Goal: Find contact information: Find contact information

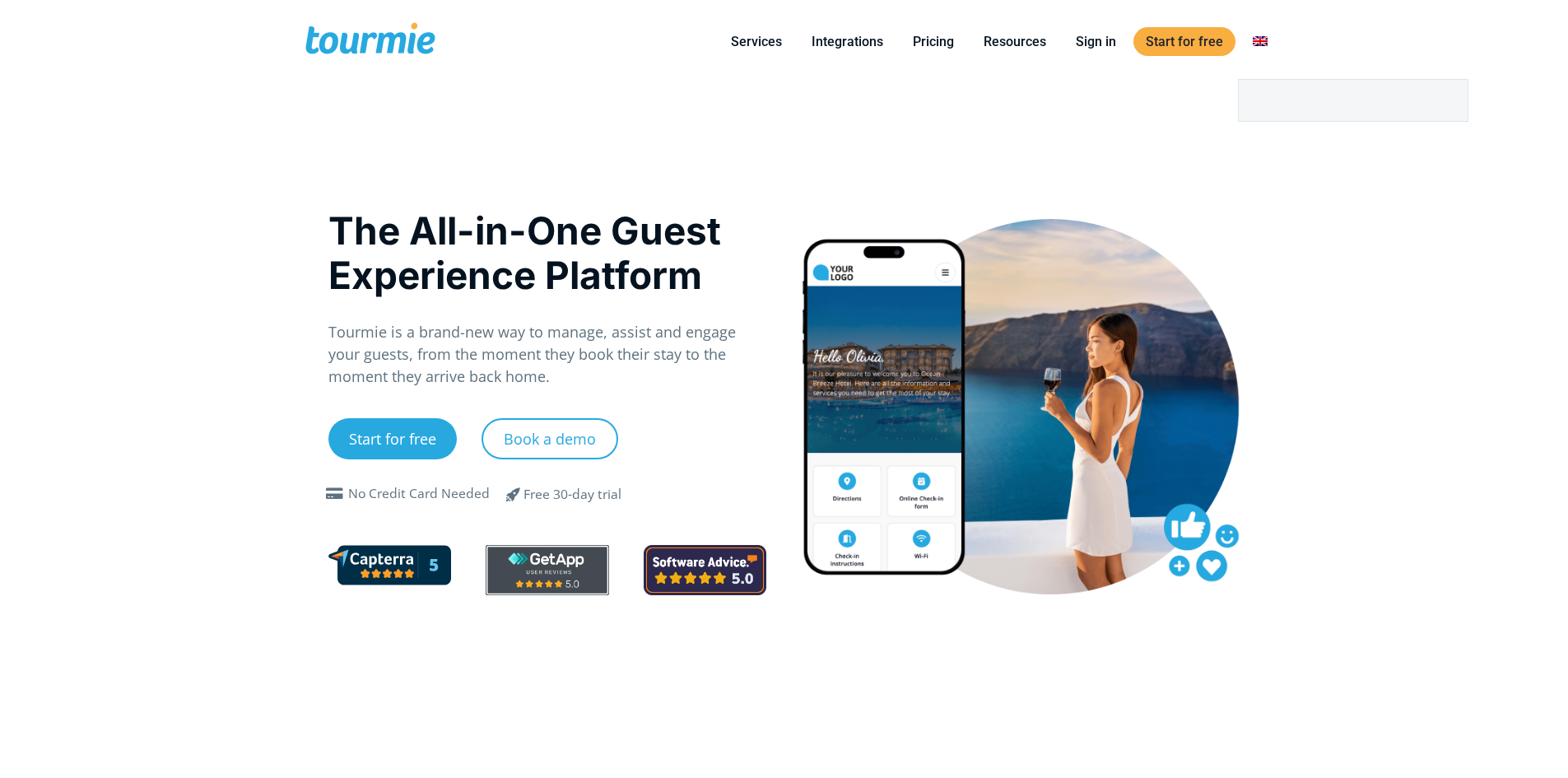
click at [1255, 37] on link "Switch to" at bounding box center [1260, 41] width 39 height 21
click at [1266, 103] on link "Switch to" at bounding box center [1353, 100] width 229 height 41
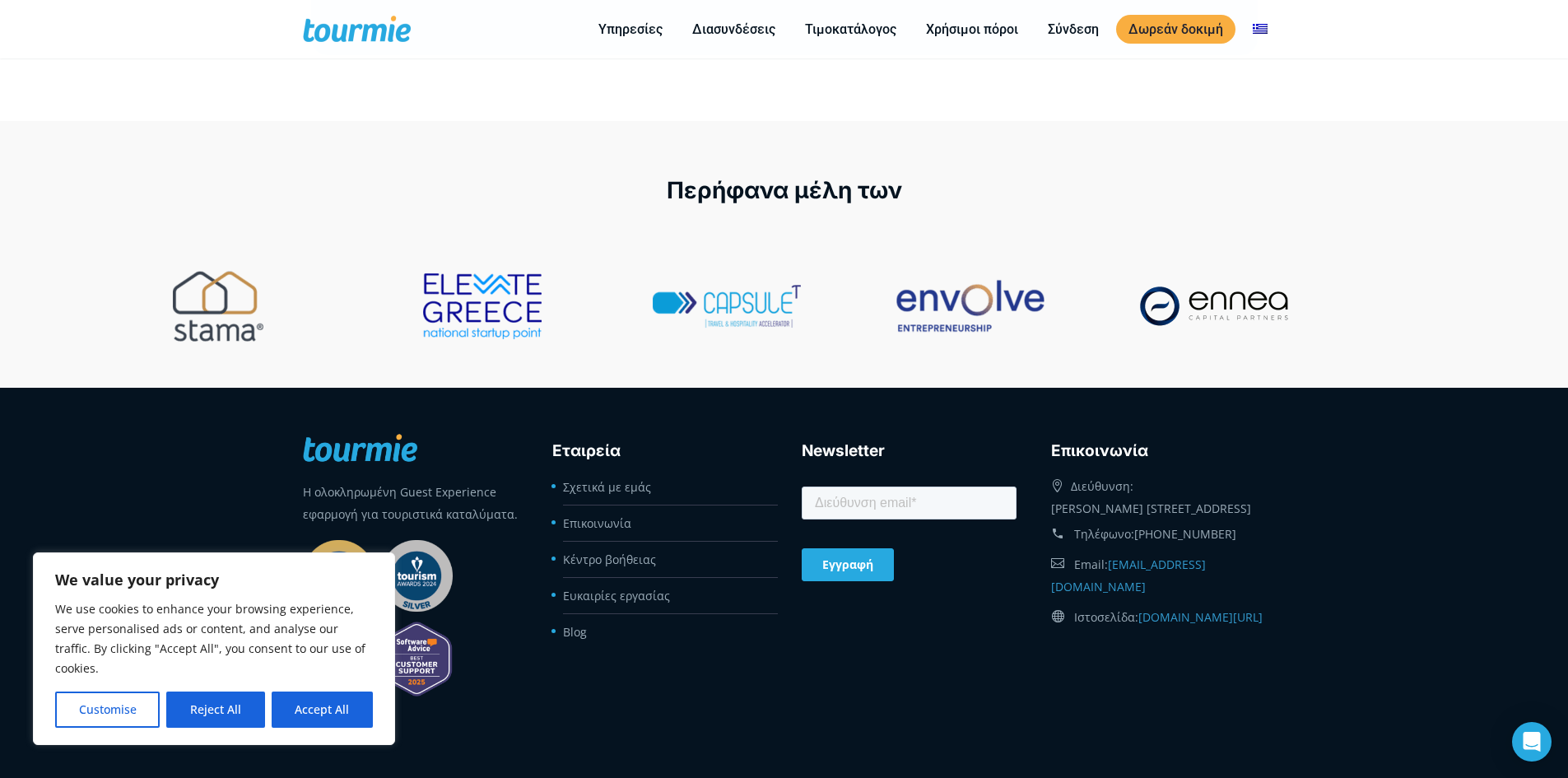
scroll to position [6924, 0]
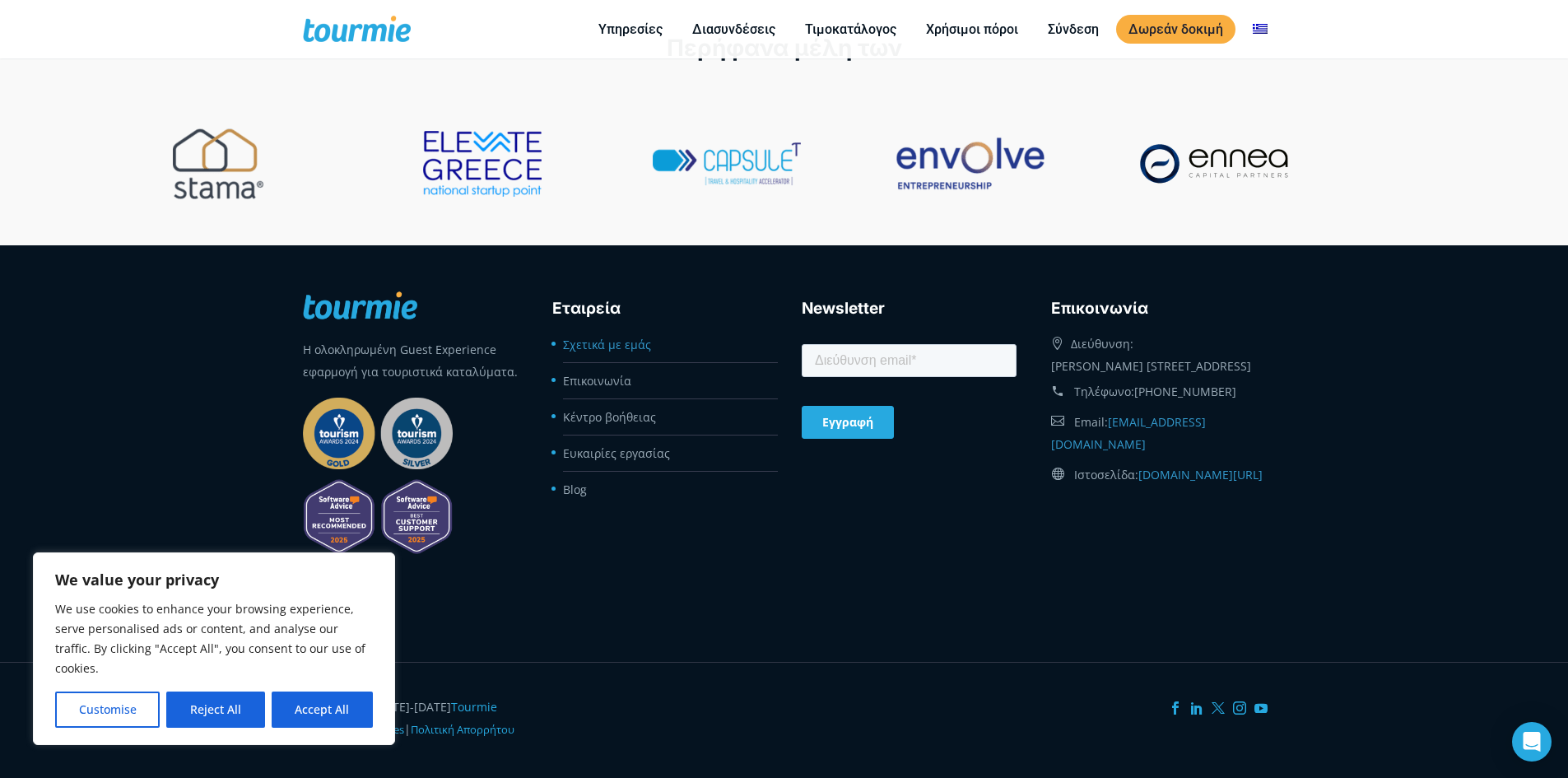
click at [612, 337] on link "Σχετικά με εμάς" at bounding box center [606, 344] width 88 height 16
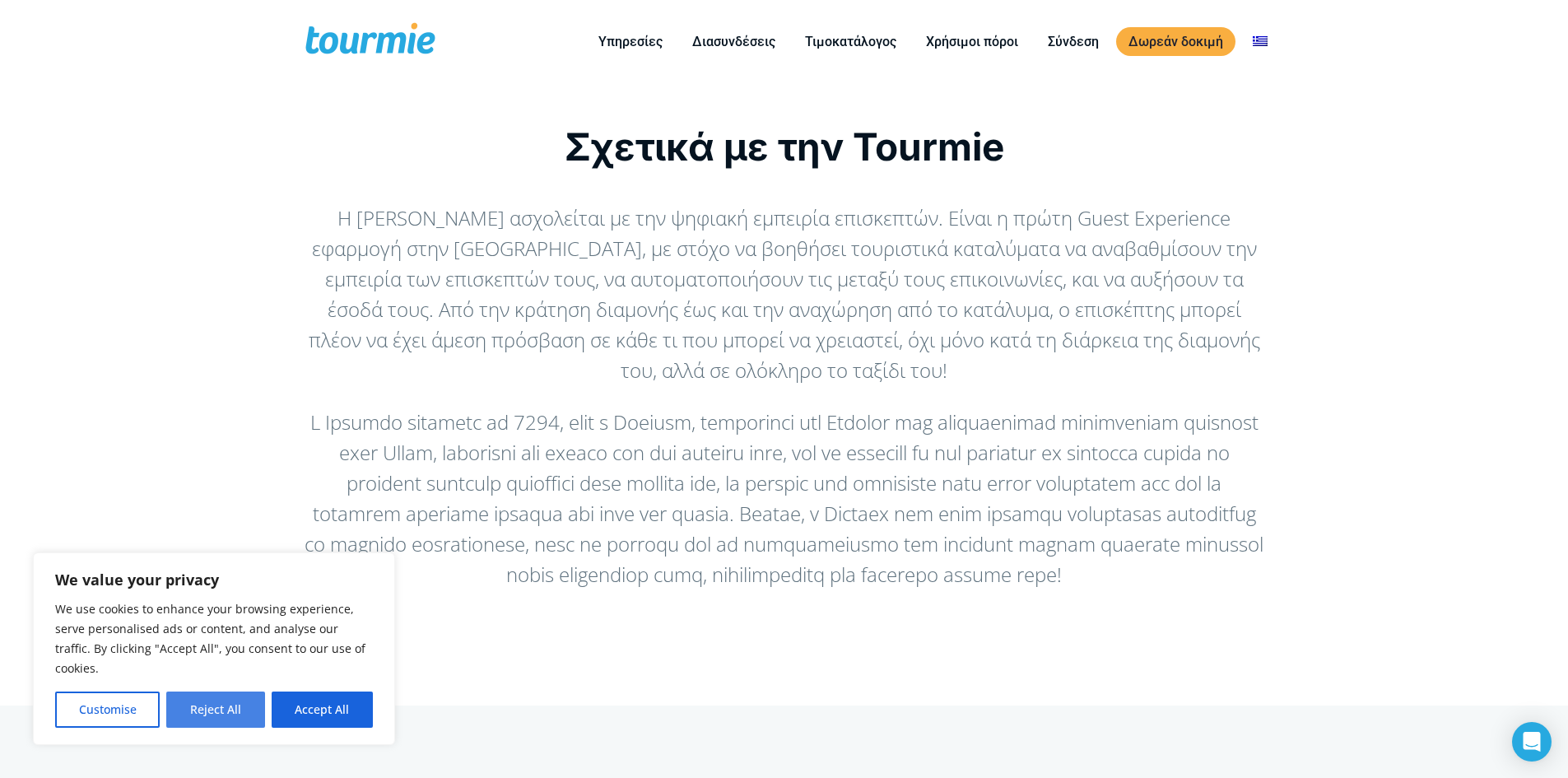
click at [245, 709] on button "Reject All" at bounding box center [215, 709] width 98 height 36
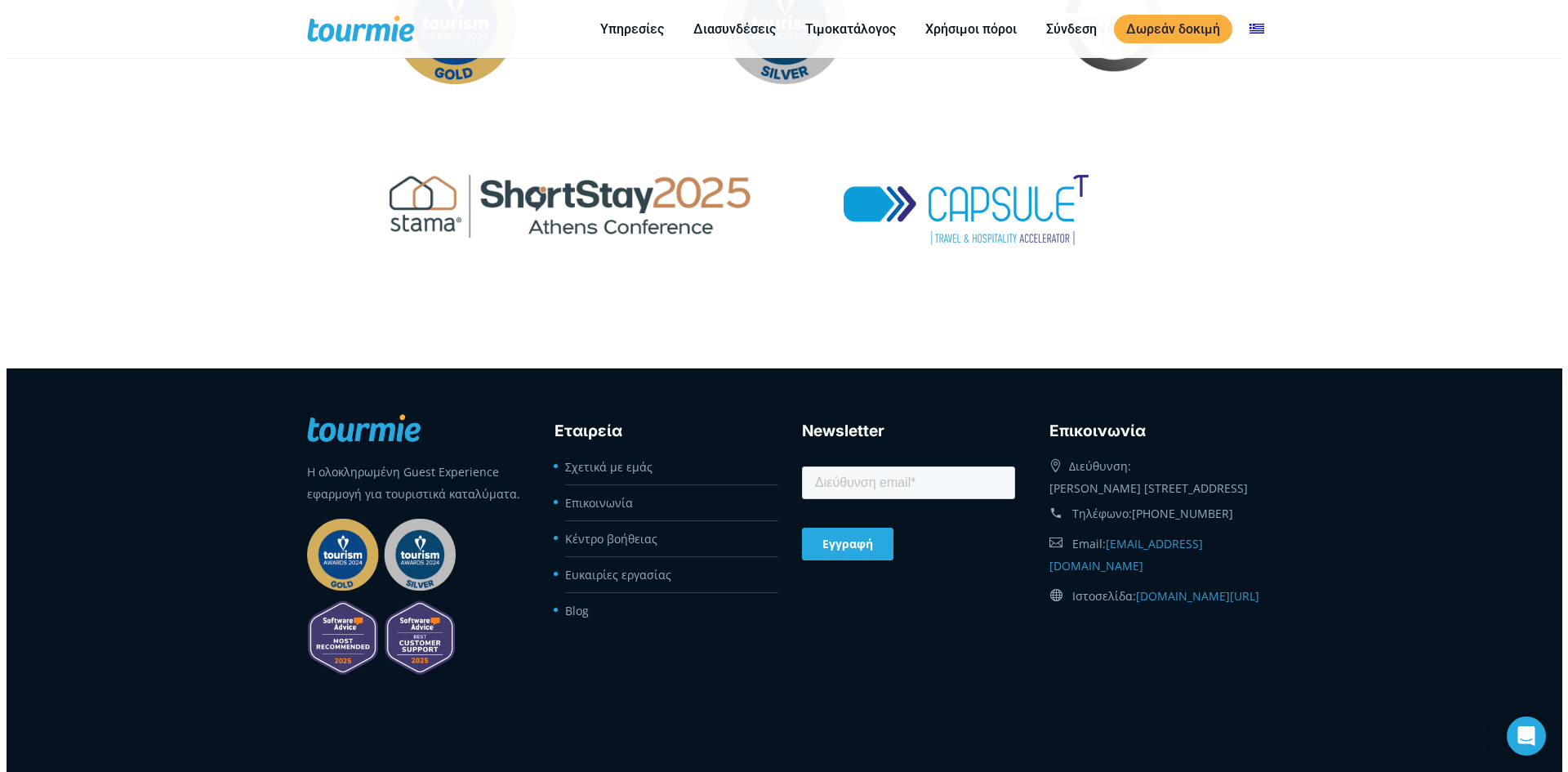
scroll to position [2927, 0]
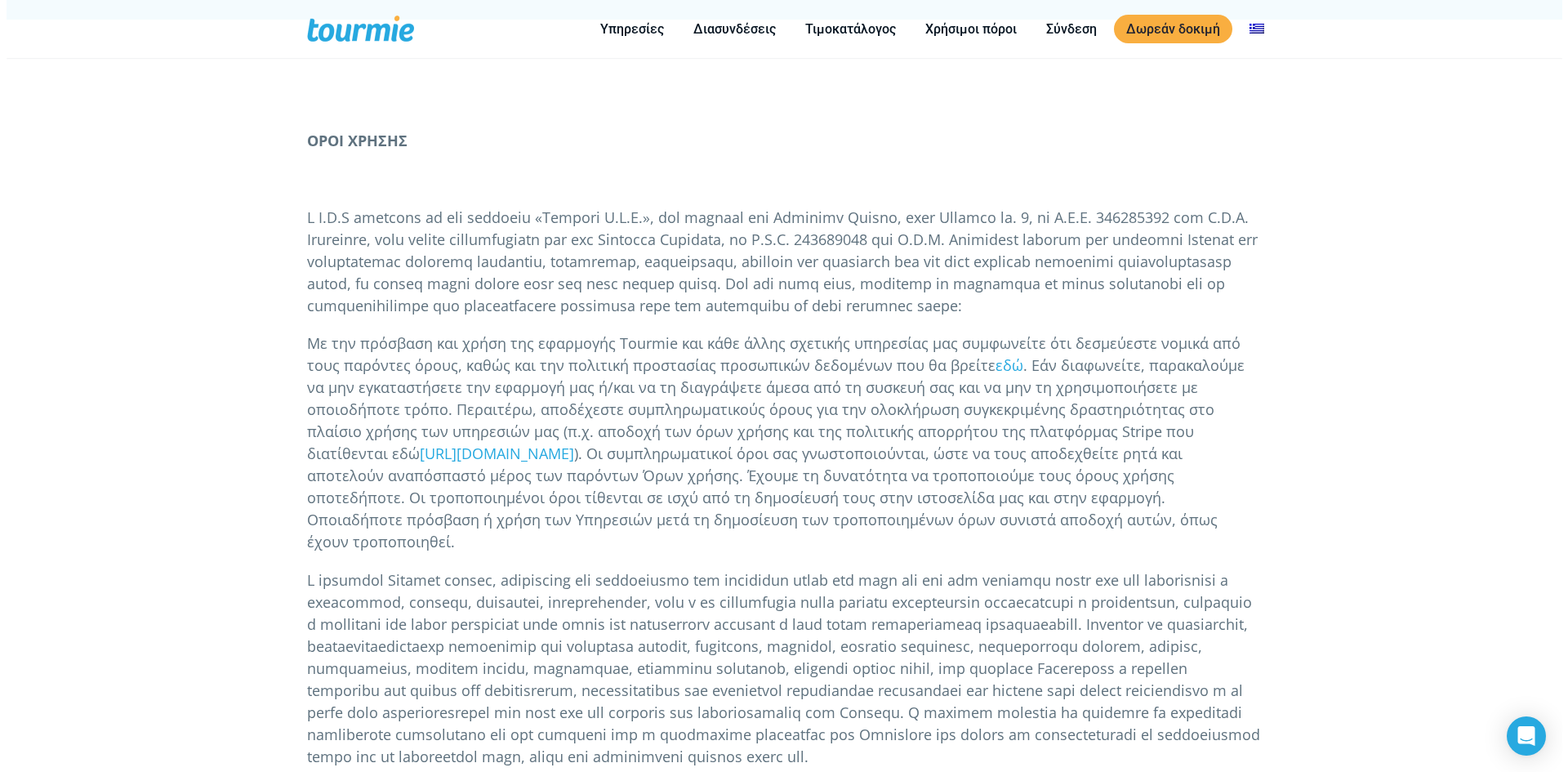
scroll to position [163, 0]
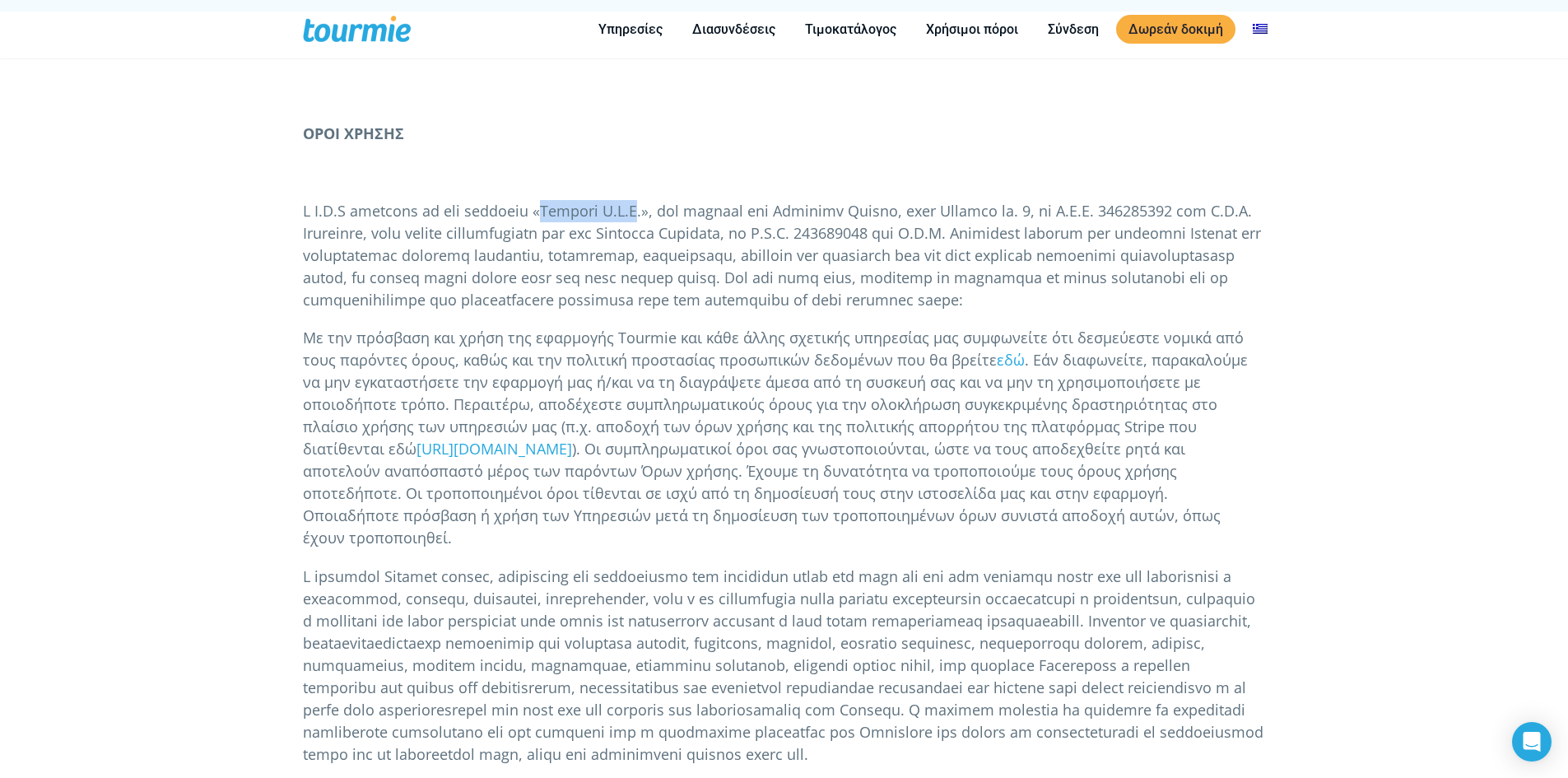
drag, startPoint x: 542, startPoint y: 209, endPoint x: 632, endPoint y: 209, distance: 90.0
click at [632, 209] on span at bounding box center [782, 255] width 958 height 109
copy span "Tourmie Ι.Κ.Ε"
